Goal: Answer question/provide support: Answer question/provide support

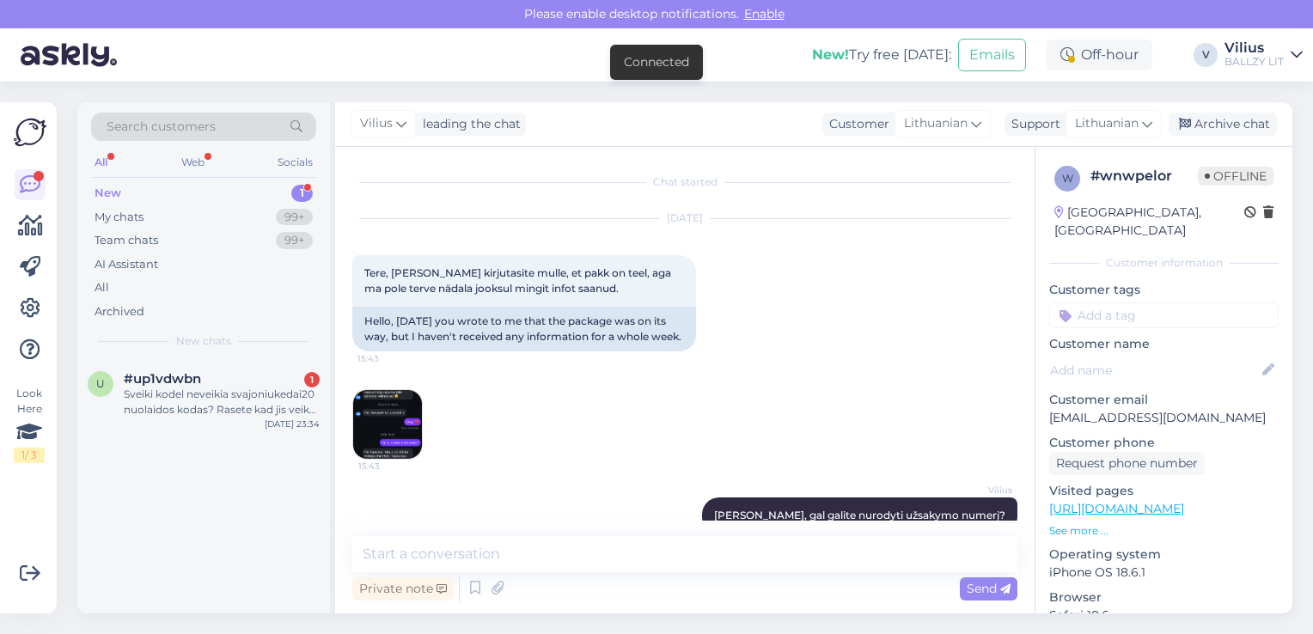
scroll to position [1696, 0]
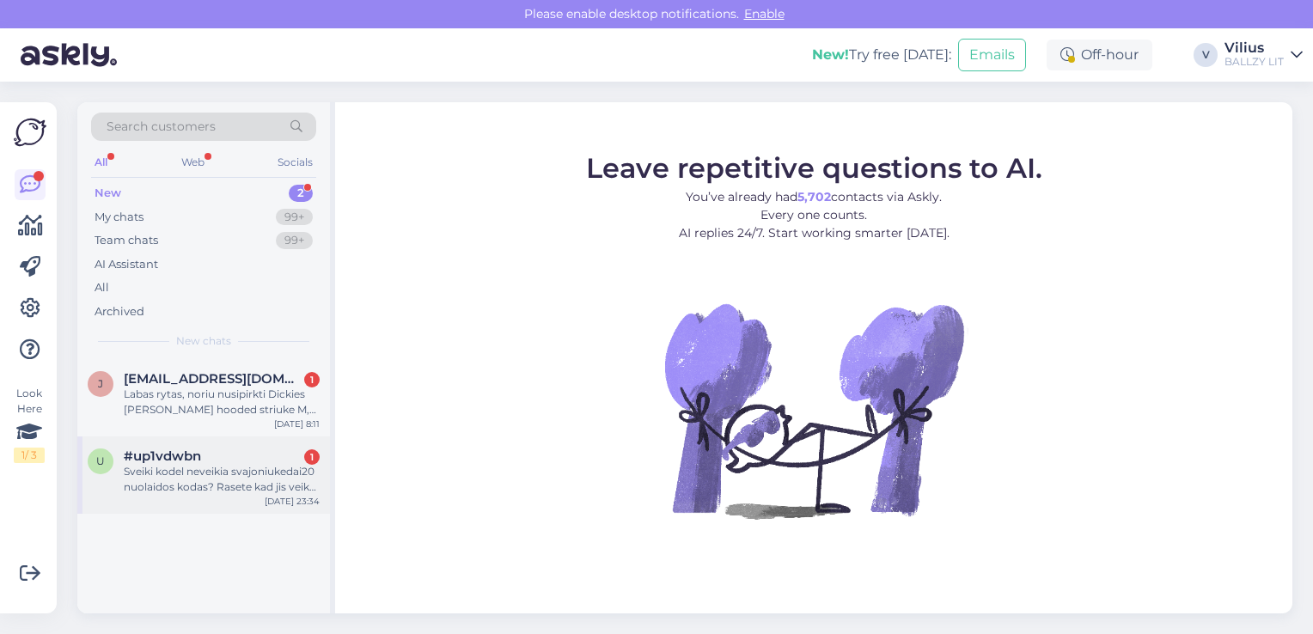
click at [255, 446] on div "u #up1vdwbn 1 Sveiki kodel neveikia svajoniukedai20 nuolaidos kodas? Rasete kad…" at bounding box center [203, 475] width 253 height 77
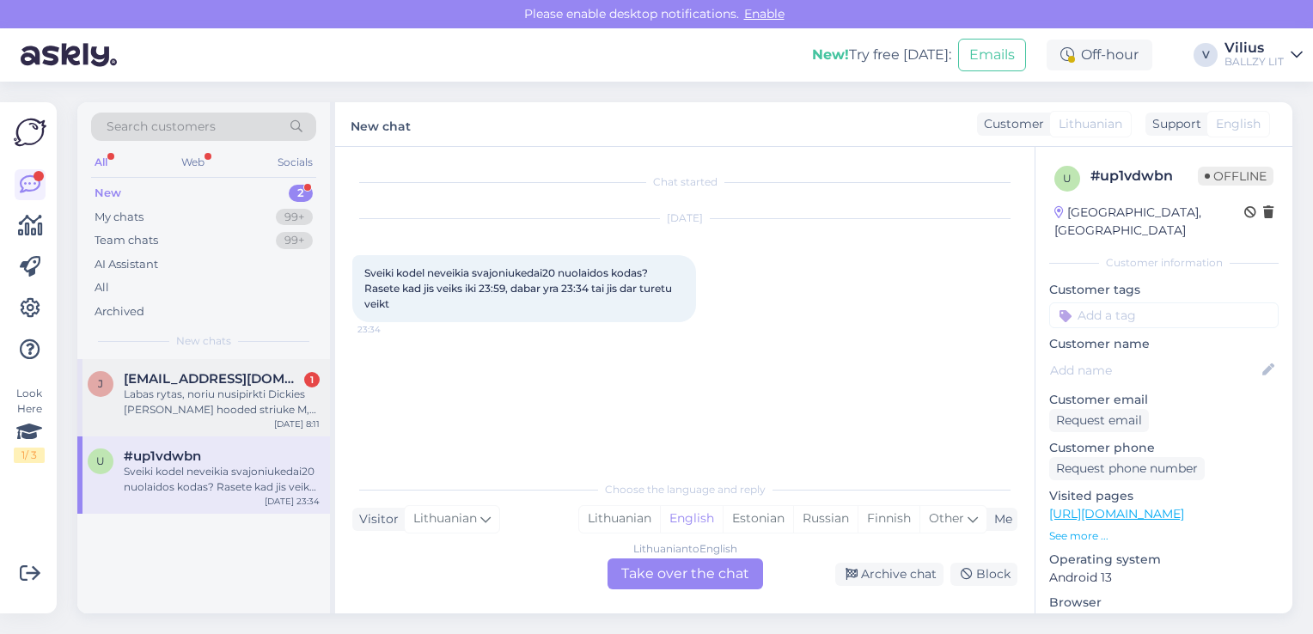
click at [211, 395] on div "Labas rytas, noriu nusipirkti Dickies [PERSON_NAME] hooded striuke M, bet einan…" at bounding box center [222, 402] width 196 height 31
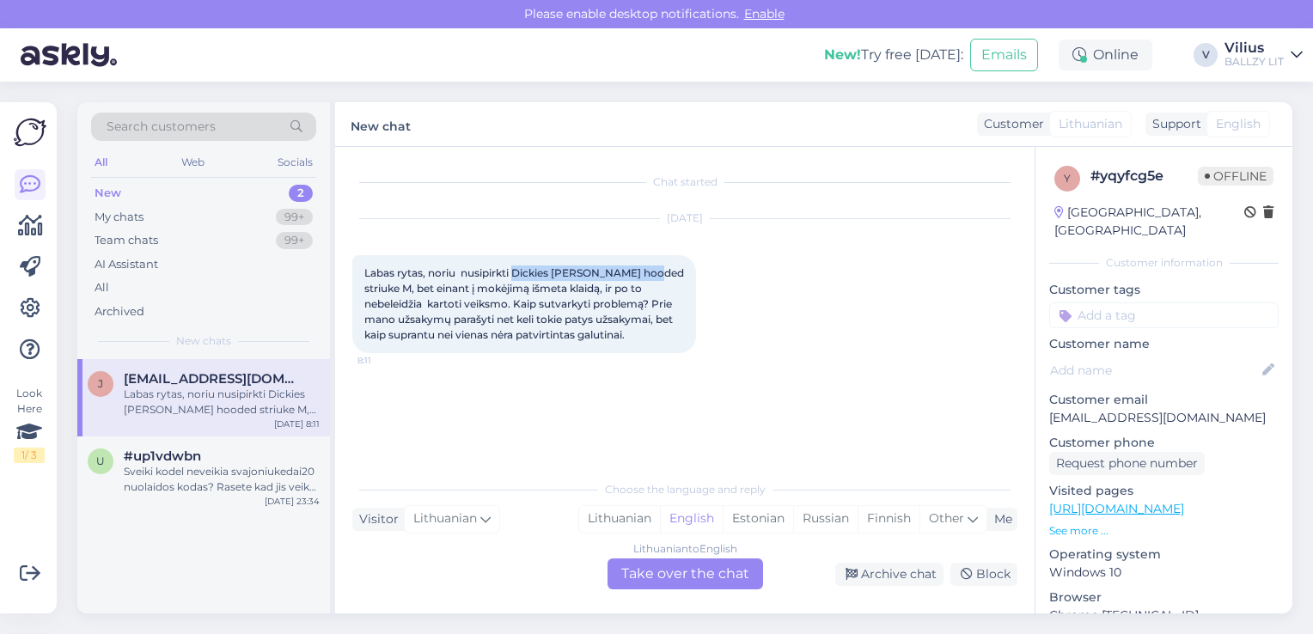
drag, startPoint x: 514, startPoint y: 276, endPoint x: 662, endPoint y: 273, distance: 147.9
click at [662, 273] on span "Labas rytas, noriu nusipirkti Dickies [PERSON_NAME] hooded striuke M, bet einan…" at bounding box center [525, 303] width 322 height 75
copy span "[PERSON_NAME] hooded"
click at [629, 521] on div "Lithuanian" at bounding box center [619, 519] width 81 height 26
click at [666, 562] on div "Lithuanian to Lithuanian Take over the chat" at bounding box center [686, 574] width 156 height 31
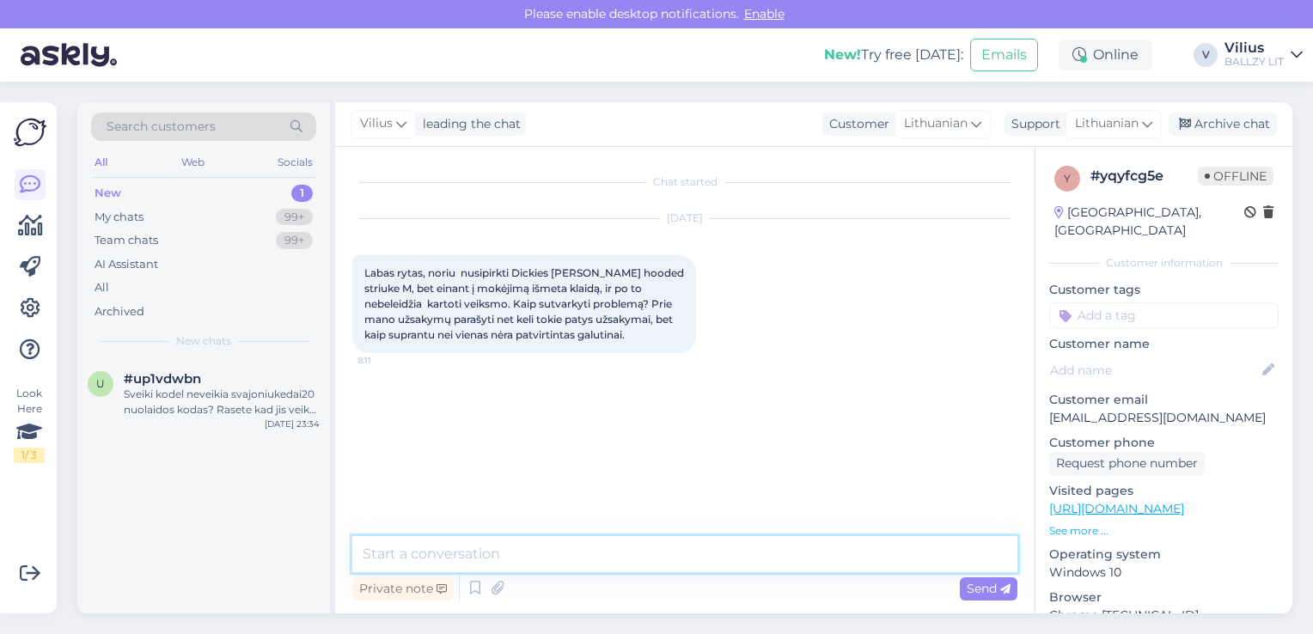
click at [524, 567] on textarea at bounding box center [684, 554] width 665 height 36
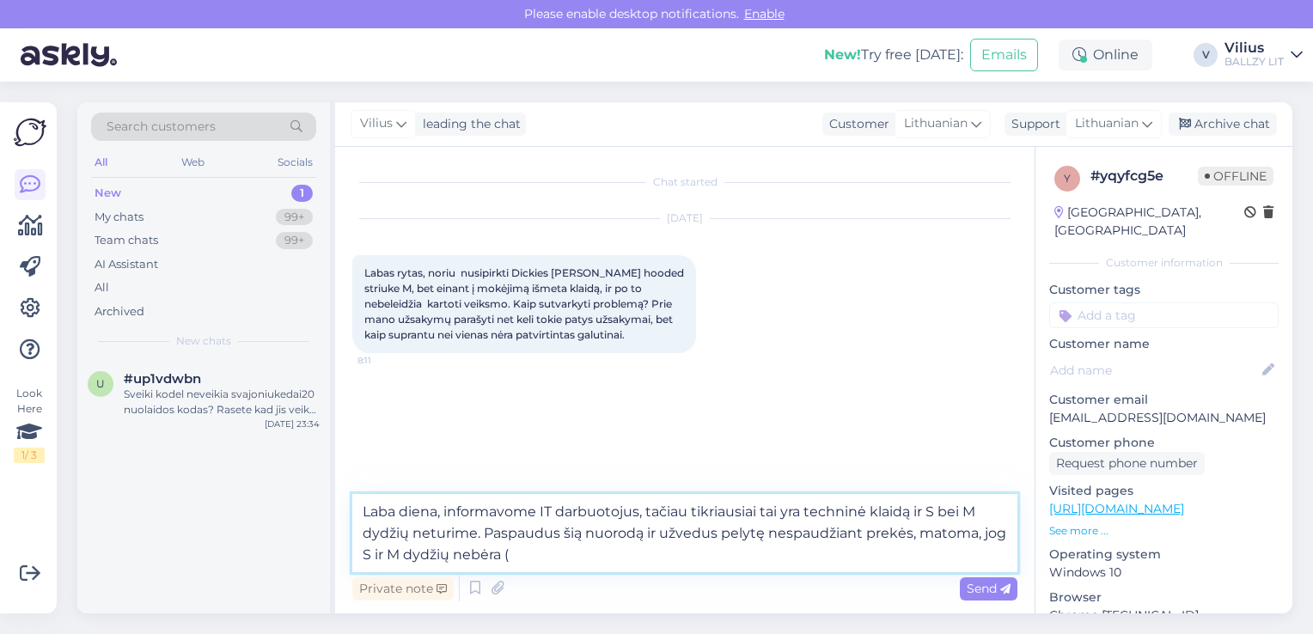
paste textarea "[URL][DOMAIN_NAME]"
type textarea "Laba diena, informavome IT darbuotojus, tačiau tikriausiai tai yra techninė kla…"
